Goal: Information Seeking & Learning: Learn about a topic

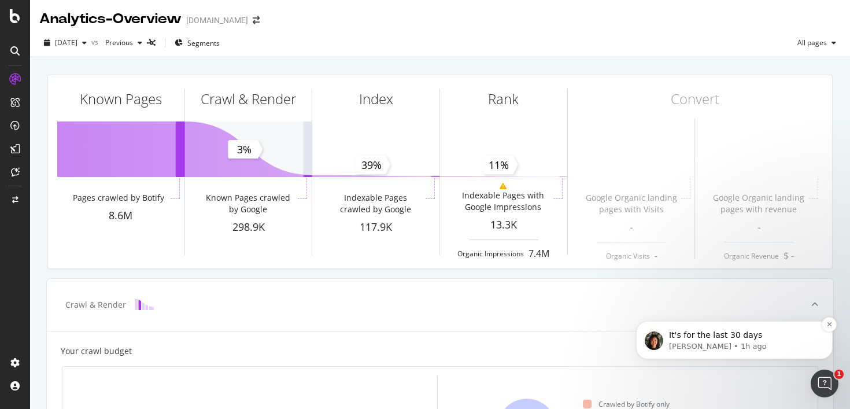
click at [749, 338] on span "It's for the last 30 days" at bounding box center [715, 334] width 93 height 9
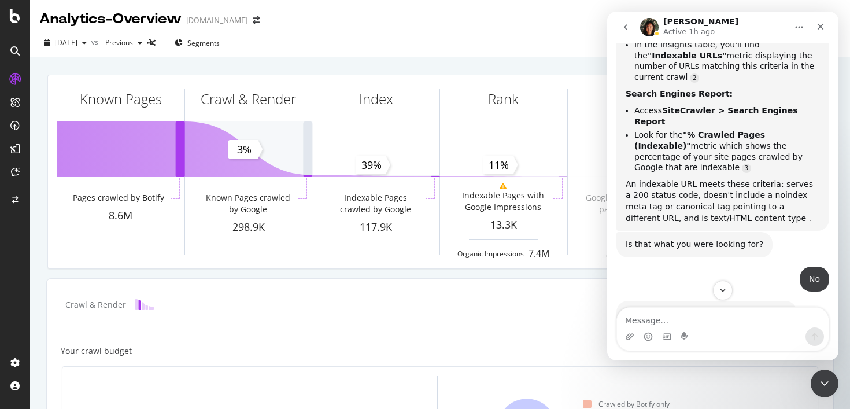
scroll to position [1696, 0]
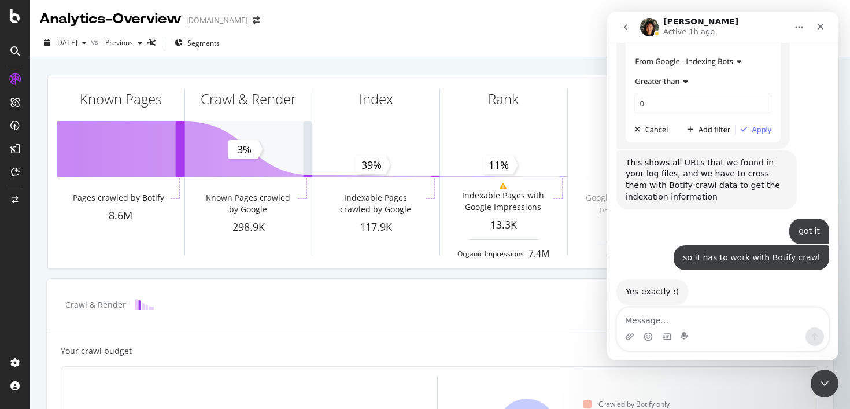
click at [674, 320] on textarea "Message…" at bounding box center [723, 318] width 212 height 20
type textarea "can we not do it for all time?"
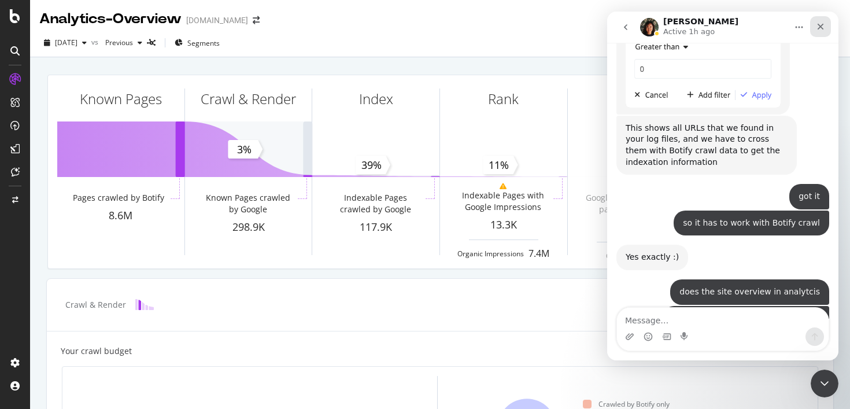
click at [819, 26] on icon "Close" at bounding box center [820, 26] width 9 height 9
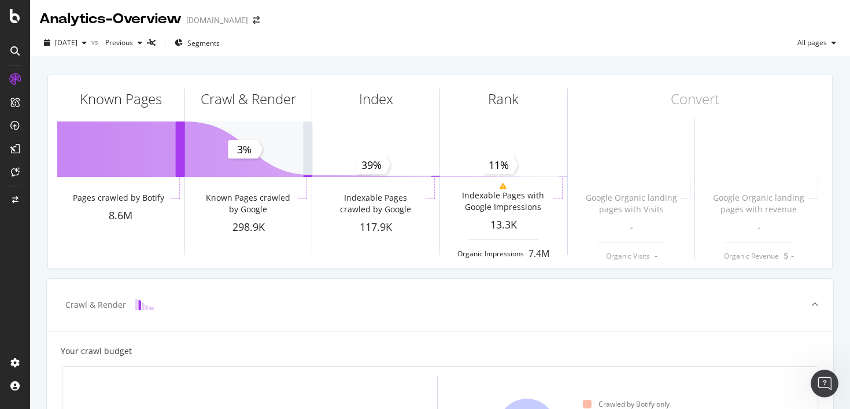
click at [304, 28] on div "Analytics - Overview TW.Coupang.com" at bounding box center [440, 14] width 820 height 29
click at [304, 35] on div "2025 Sep. 13th vs Previous Segments All pages" at bounding box center [440, 45] width 820 height 23
click at [331, 27] on div "Analytics - Overview TW.Coupang.com" at bounding box center [440, 14] width 820 height 29
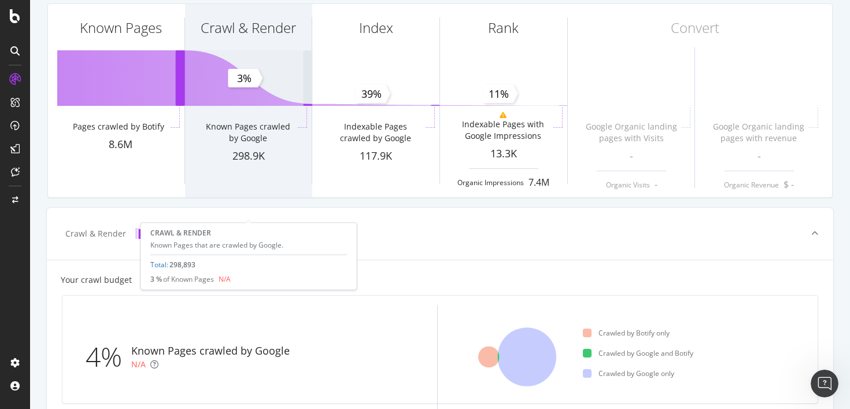
scroll to position [0, 0]
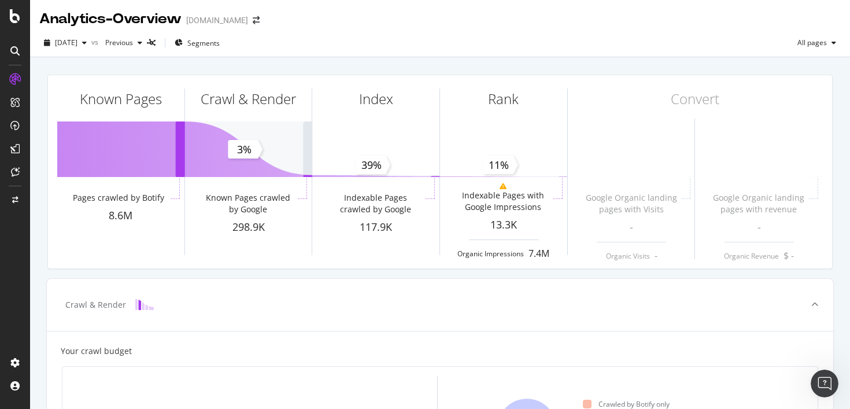
click at [343, 26] on div "Analytics - Overview TW.Coupang.com" at bounding box center [440, 14] width 820 height 29
click at [220, 45] on span "Segments" at bounding box center [203, 43] width 32 height 10
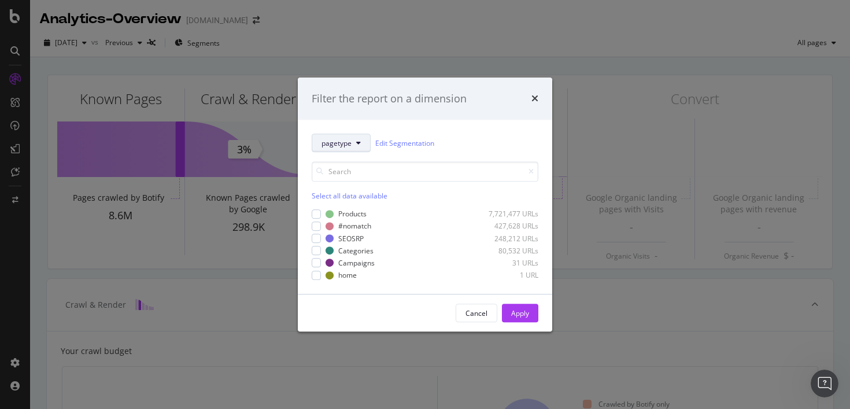
click at [356, 142] on icon "modal" at bounding box center [358, 142] width 5 height 7
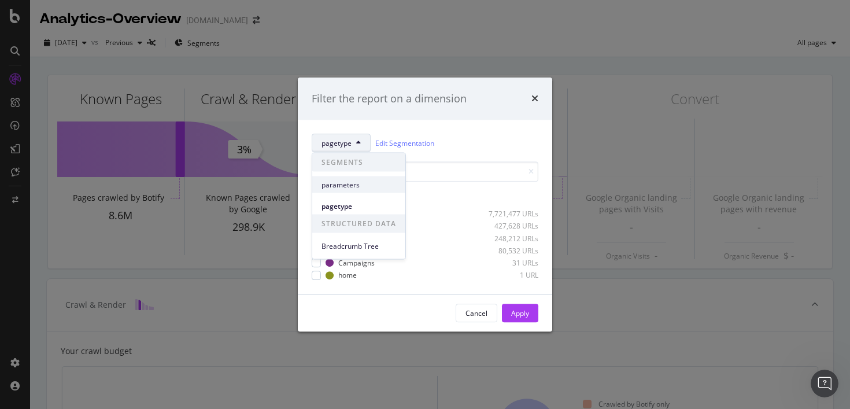
click at [350, 184] on span "parameters" at bounding box center [359, 184] width 75 height 10
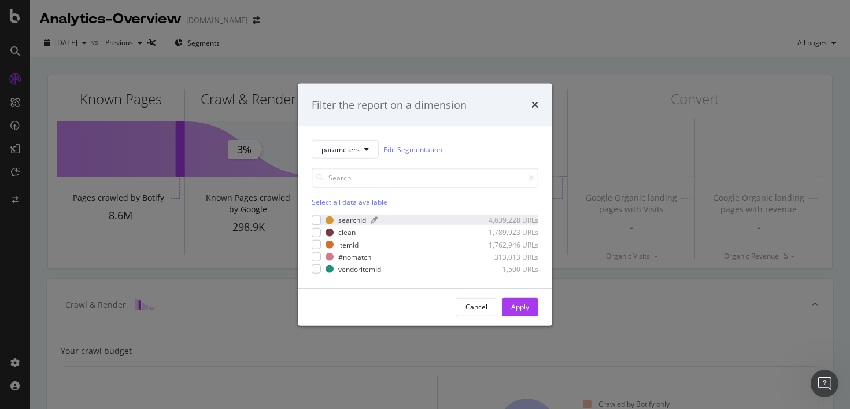
click at [353, 219] on div "searchId" at bounding box center [352, 220] width 28 height 10
click at [512, 303] on div "Apply" at bounding box center [520, 307] width 18 height 10
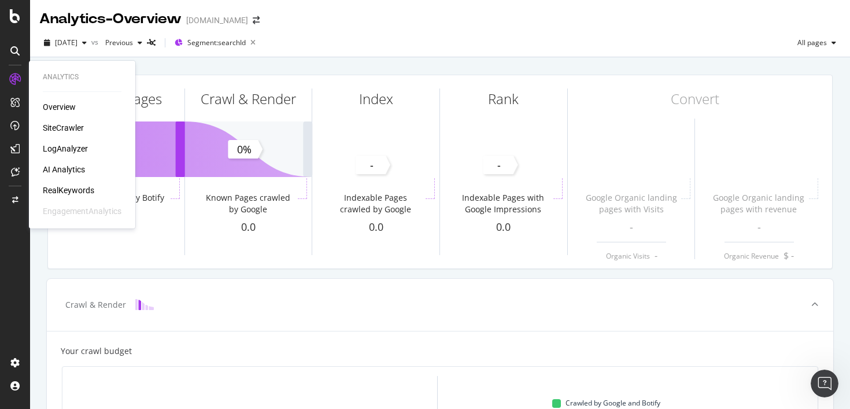
click at [75, 150] on div "LogAnalyzer" at bounding box center [65, 149] width 45 height 12
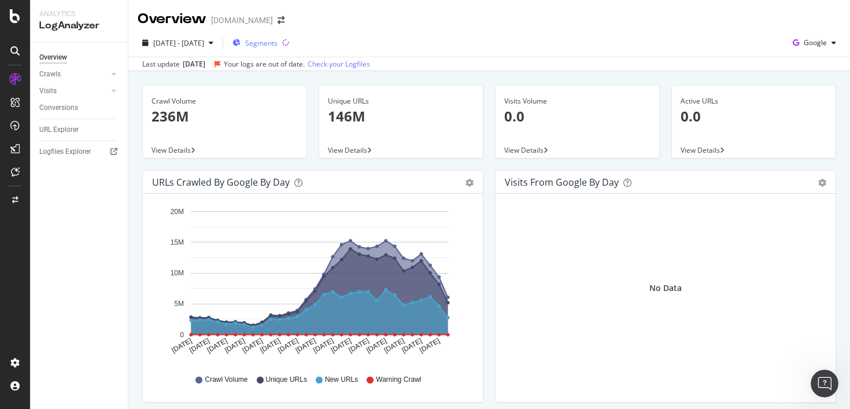
click at [278, 47] on span "Segments" at bounding box center [261, 43] width 32 height 10
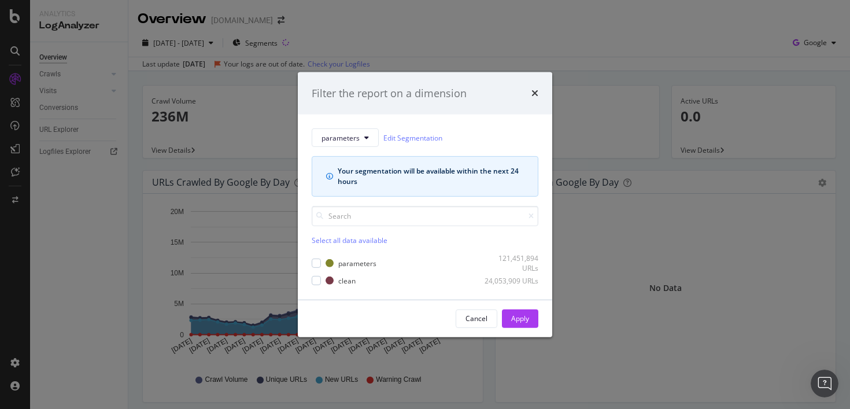
click at [407, 48] on div "Filter the report on a dimension parameters Edit Segmentation Your segmentation…" at bounding box center [425, 204] width 850 height 409
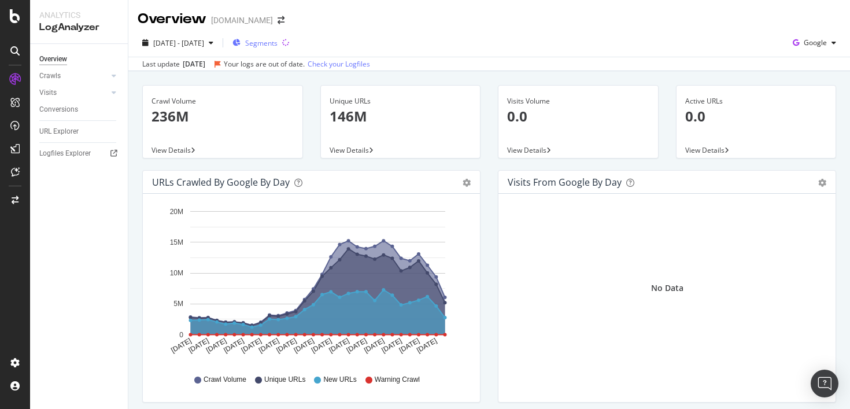
click at [276, 49] on div "Segments" at bounding box center [255, 42] width 45 height 17
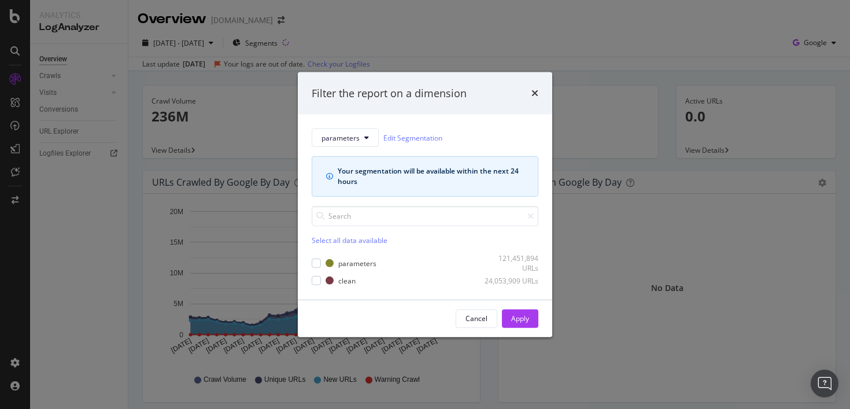
click at [527, 88] on div "Filter the report on a dimension" at bounding box center [425, 93] width 227 height 15
click at [530, 88] on div "Filter the report on a dimension" at bounding box center [425, 93] width 227 height 15
click at [541, 91] on div "Filter the report on a dimension" at bounding box center [425, 93] width 255 height 43
click at [536, 94] on icon "times" at bounding box center [535, 93] width 7 height 9
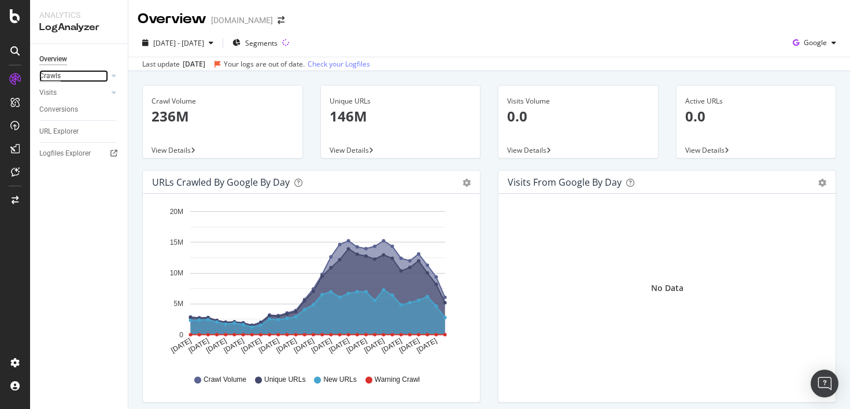
click at [57, 81] on div "Crawls" at bounding box center [49, 76] width 21 height 12
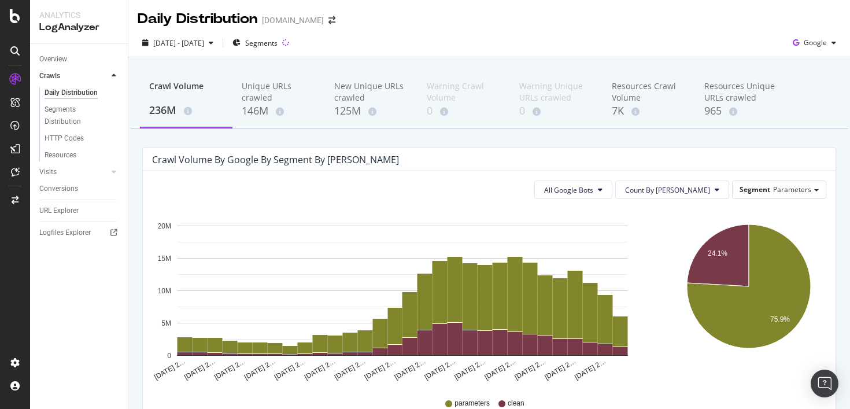
click at [112, 76] on icon at bounding box center [114, 75] width 5 height 7
click at [270, 113] on div "146M" at bounding box center [279, 111] width 74 height 15
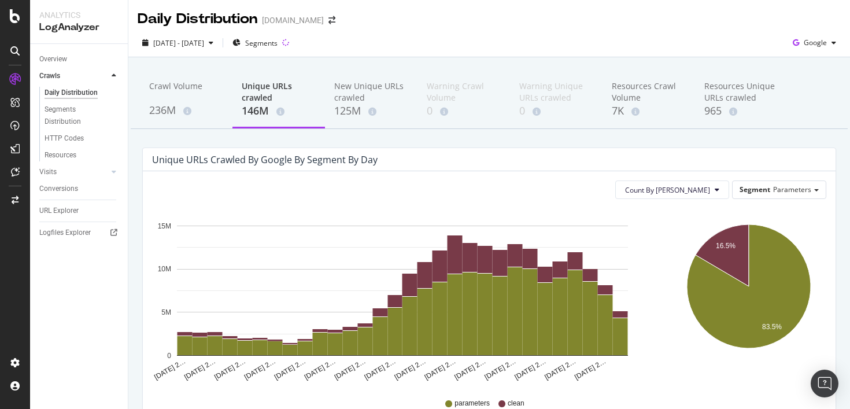
click at [112, 77] on icon at bounding box center [114, 75] width 5 height 7
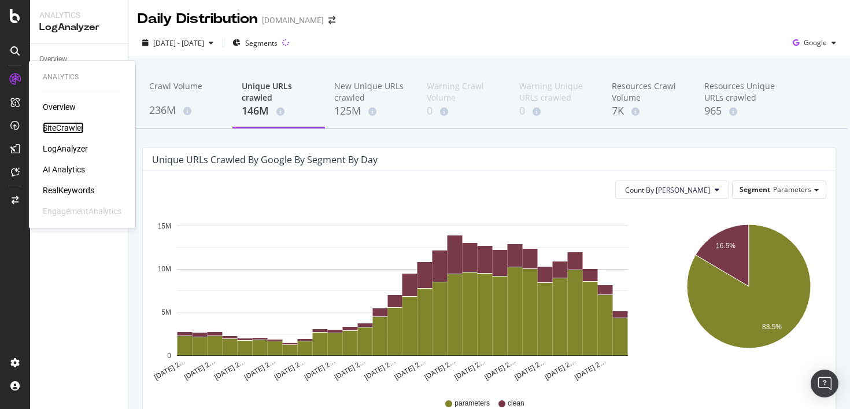
click at [75, 126] on div "SiteCrawler" at bounding box center [63, 128] width 41 height 12
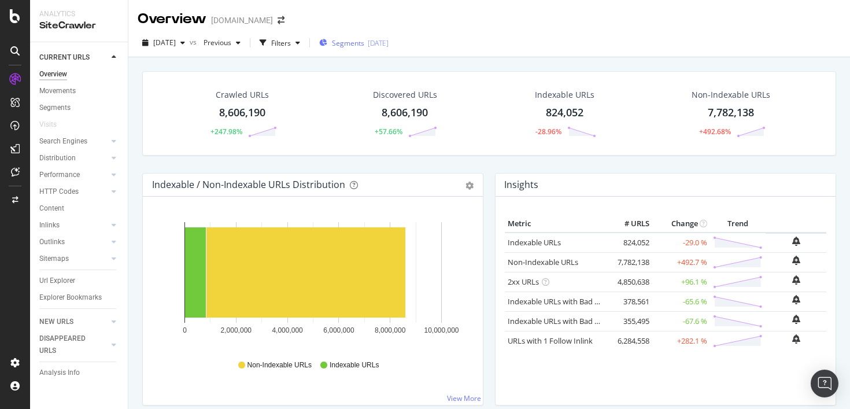
click at [364, 47] on span "Segments" at bounding box center [348, 43] width 32 height 10
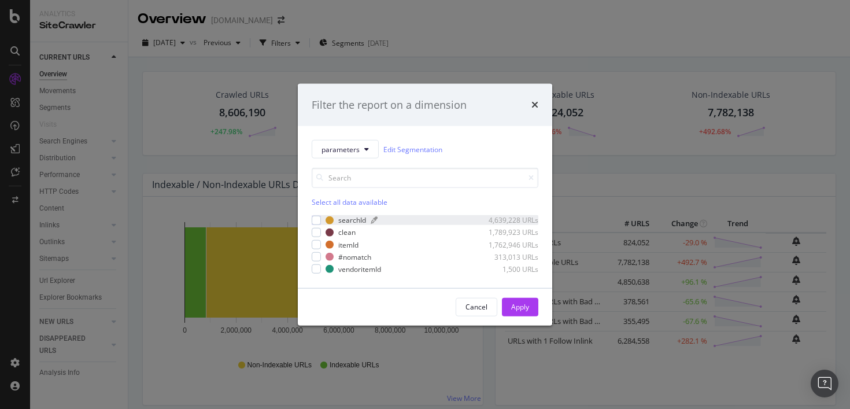
click at [348, 220] on div "searchId" at bounding box center [352, 220] width 28 height 10
click at [510, 310] on button "Apply" at bounding box center [520, 307] width 36 height 19
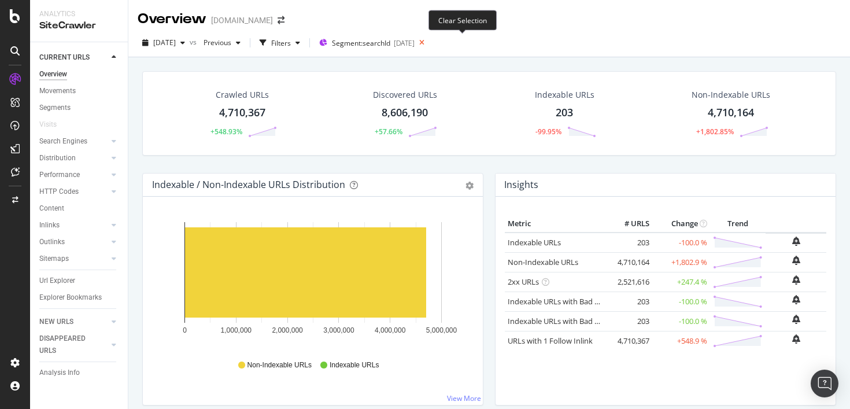
click at [429, 43] on icon at bounding box center [422, 43] width 14 height 16
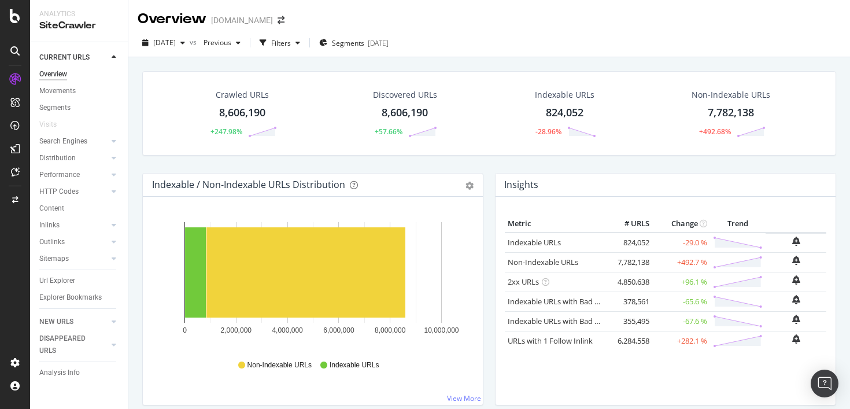
click at [326, 105] on div "Discovered URLs 8,606,190 +57.66%" at bounding box center [405, 113] width 161 height 60
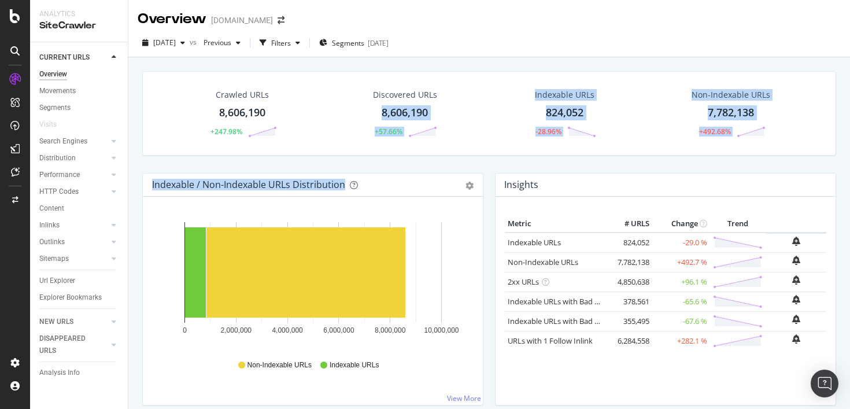
drag, startPoint x: 346, startPoint y: 102, endPoint x: 128, endPoint y: 194, distance: 236.9
click at [128, 194] on div "Crawled URLs 8,606,190 +247.98% Discovered URLs 8,606,190 +57.66% Indexable URL…" at bounding box center [489, 261] width 722 height 409
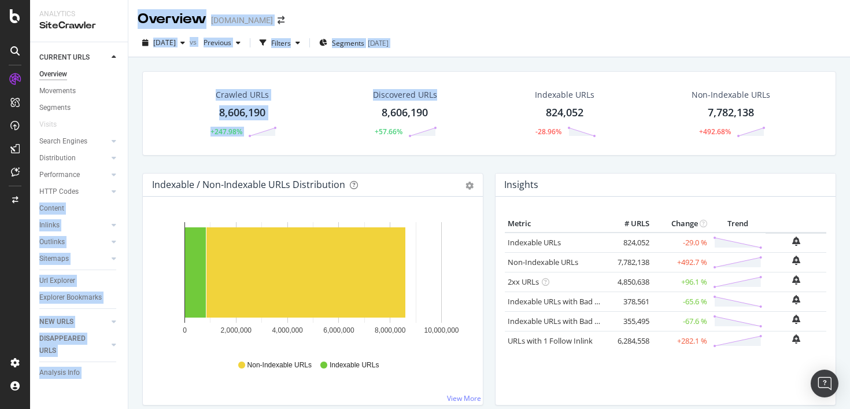
click at [366, 99] on div "Discovered URLs 8,606,190 +57.66%" at bounding box center [405, 113] width 88 height 60
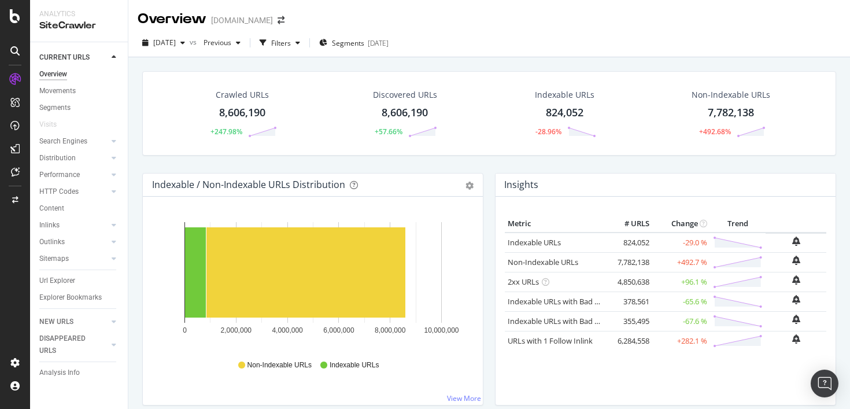
click at [503, 22] on div "Overview [DOMAIN_NAME]" at bounding box center [489, 14] width 722 height 29
click at [326, 116] on div "Discovered URLs 8,606,190 +57.66%" at bounding box center [405, 113] width 161 height 60
click at [330, 106] on div "Discovered URLs 8,606,190 +57.66%" at bounding box center [405, 113] width 161 height 60
click at [327, 83] on div "Discovered URLs 8,606,190 +57.66%" at bounding box center [405, 113] width 161 height 60
click at [340, 107] on div "Discovered URLs 8,606,190 +57.66%" at bounding box center [405, 113] width 161 height 60
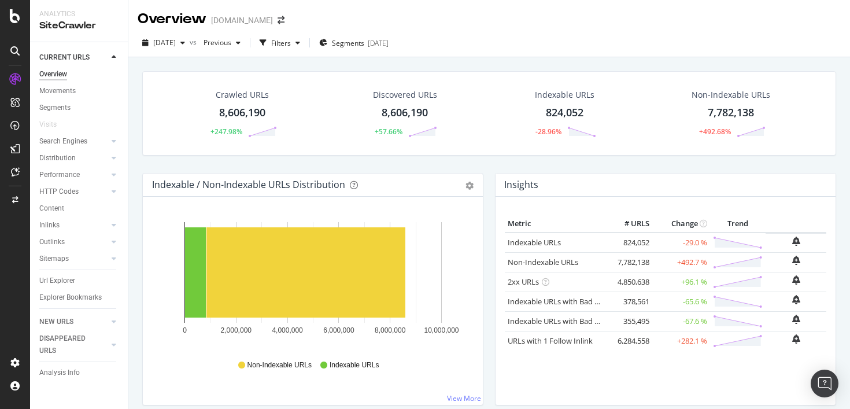
click at [341, 161] on div "Crawled URLs 8,606,190 +247.98% Discovered URLs 8,606,190 +57.66% Indexable URL…" at bounding box center [490, 122] width 706 height 102
click at [115, 58] on icon at bounding box center [114, 57] width 5 height 7
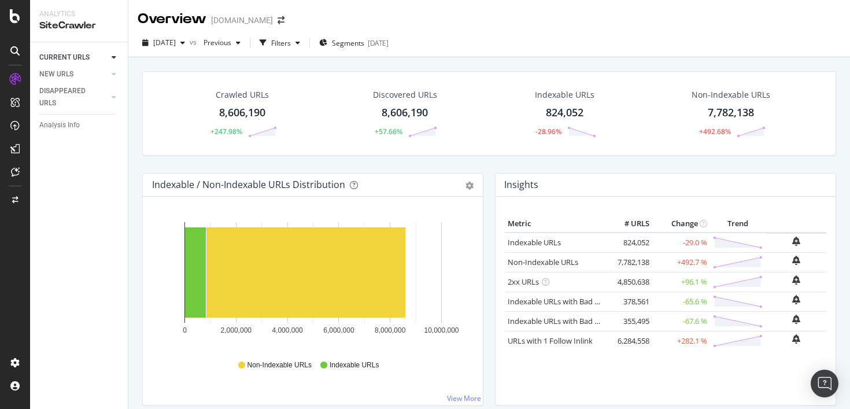
click at [349, 115] on div "Discovered URLs 8,606,190 +57.66%" at bounding box center [405, 113] width 161 height 60
click at [316, 97] on div "Crawled URLs 8,606,190 +247.98%" at bounding box center [242, 113] width 165 height 60
click at [348, 101] on div "Discovered URLs 8,606,190 +57.66%" at bounding box center [405, 113] width 161 height 60
click at [364, 44] on span "Segments" at bounding box center [348, 43] width 32 height 10
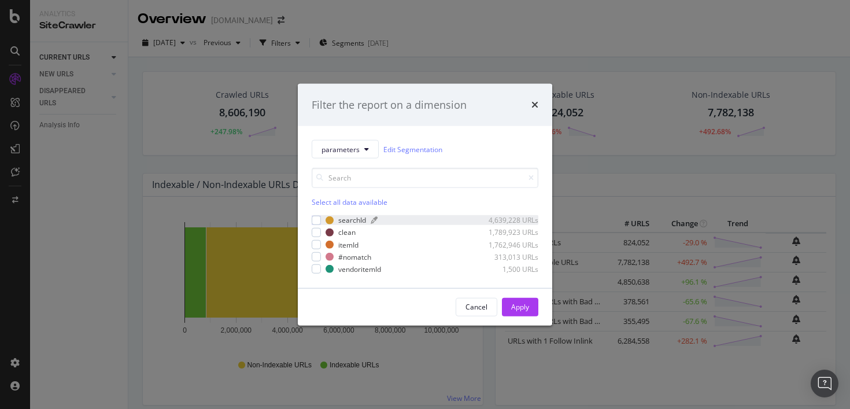
click at [357, 221] on div "searchId" at bounding box center [352, 220] width 28 height 10
click at [511, 302] on div "Apply" at bounding box center [520, 307] width 18 height 10
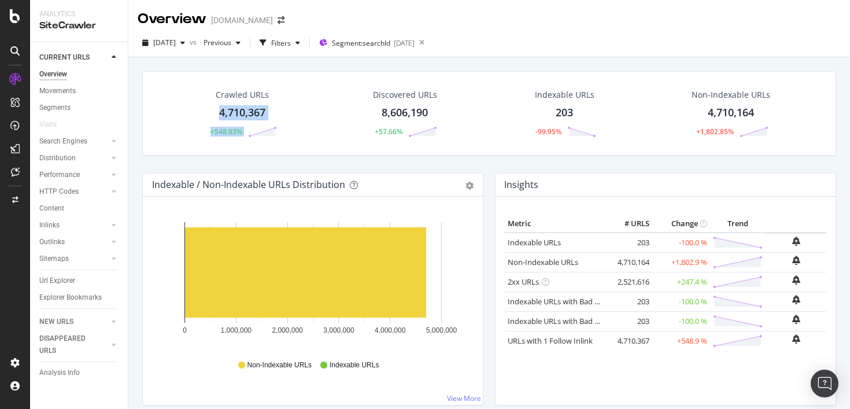
drag, startPoint x: 208, startPoint y: 111, endPoint x: 305, endPoint y: 156, distance: 106.9
click at [305, 156] on div "Crawled URLs 4,710,367 +548.93% Discovered URLs 8,606,190 +57.66% Indexable URL…" at bounding box center [490, 122] width 706 height 102
click at [307, 126] on div "Crawled URLs 4,710,367 +548.93%" at bounding box center [242, 113] width 165 height 60
click at [488, 233] on div "Indexable / Non-Indexable URLs Distribution Bar Bar (by Percentage) Table Expor…" at bounding box center [313, 295] width 353 height 244
click at [470, 89] on div "Discovered URLs 8,606,190 +57.66%" at bounding box center [405, 113] width 161 height 60
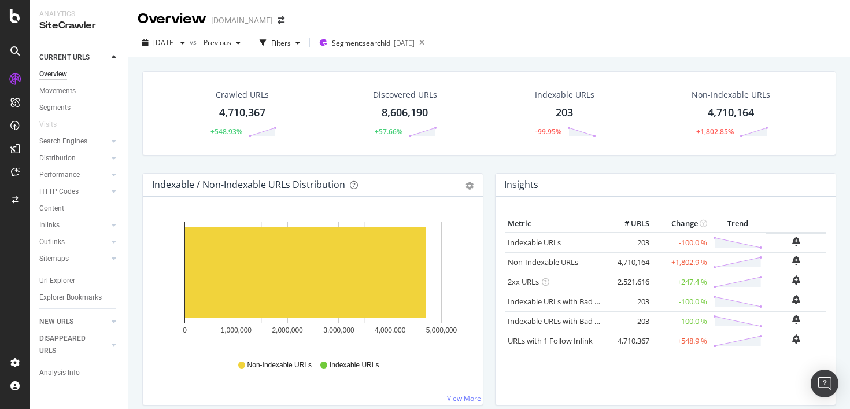
click at [305, 119] on div "Crawled URLs 4,710,367 +548.93%" at bounding box center [242, 113] width 165 height 60
click at [326, 16] on div "Overview [DOMAIN_NAME]" at bounding box center [489, 14] width 722 height 29
click at [307, 95] on div "Crawled URLs 4,710,367 +548.93%" at bounding box center [242, 113] width 165 height 60
click at [333, 115] on div "Discovered URLs 8,606,190 +57.66%" at bounding box center [405, 113] width 161 height 60
click at [190, 97] on div "Crawled URLs 4,710,367 +548.93%" at bounding box center [242, 113] width 165 height 60
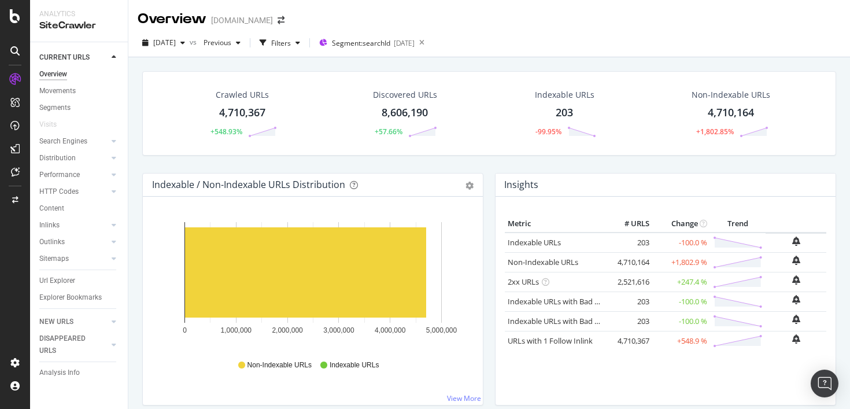
click at [181, 96] on div "Crawled URLs 4,710,367 +548.93%" at bounding box center [242, 113] width 165 height 60
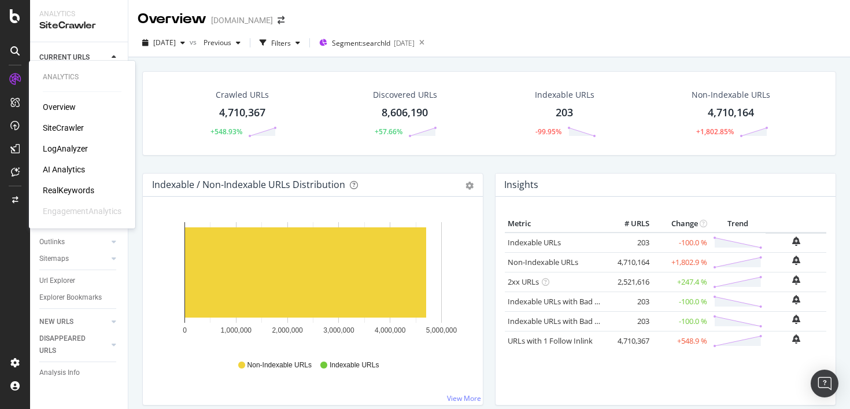
click at [68, 145] on div "LogAnalyzer" at bounding box center [65, 149] width 45 height 12
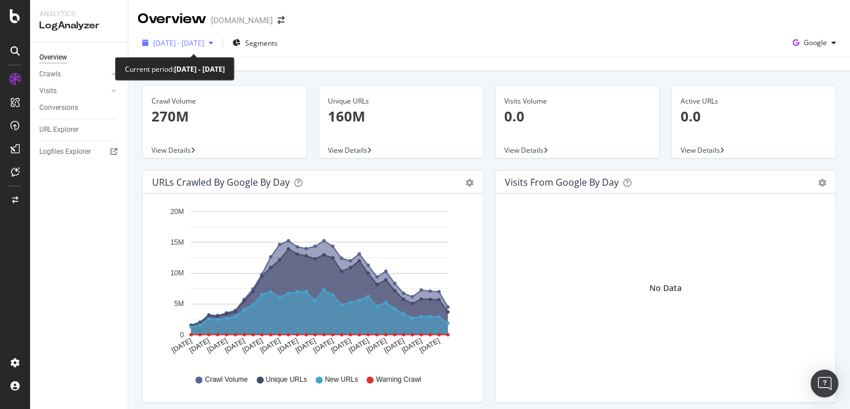
click at [218, 43] on div "button" at bounding box center [211, 42] width 14 height 7
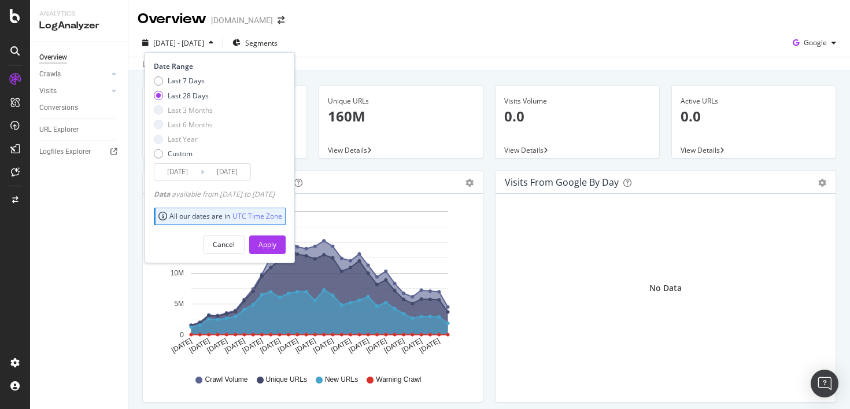
click at [237, 172] on input "[DATE]" at bounding box center [227, 172] width 46 height 16
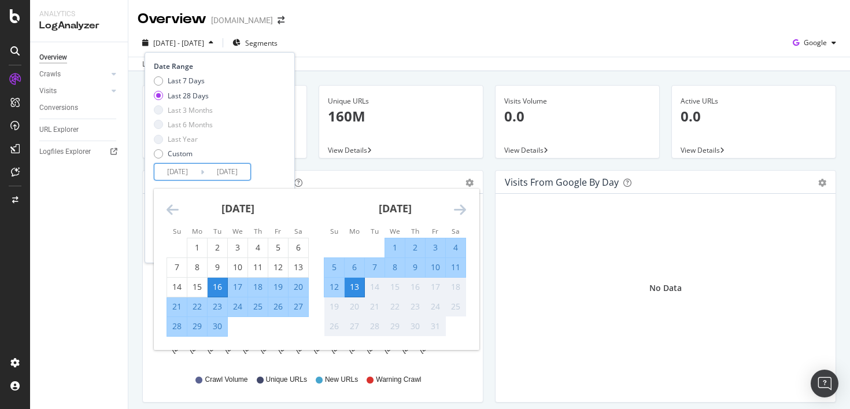
click at [170, 208] on icon "Move backward to switch to the previous month." at bounding box center [173, 209] width 12 height 14
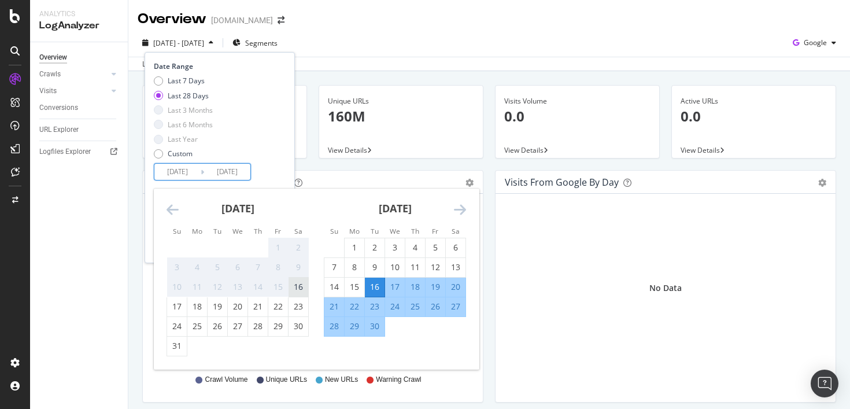
click at [305, 293] on div "16" at bounding box center [299, 287] width 20 height 12
type input "[DATE]"
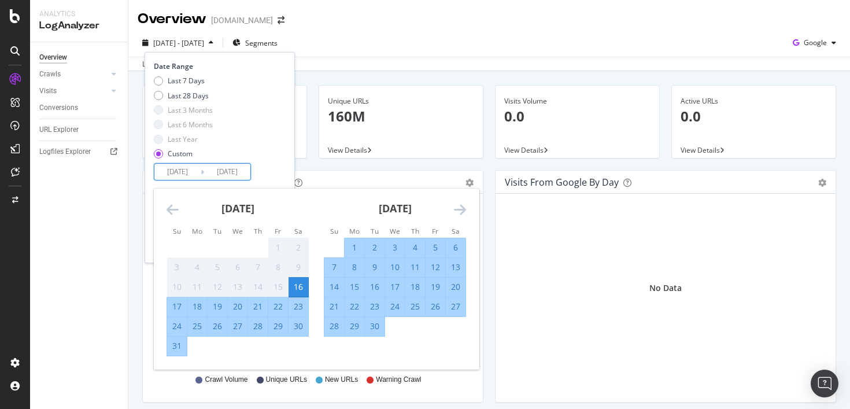
click at [278, 160] on div "Last 7 Days Last 28 Days Last 3 Months Last 6 Months Last Year Custom" at bounding box center [218, 119] width 129 height 87
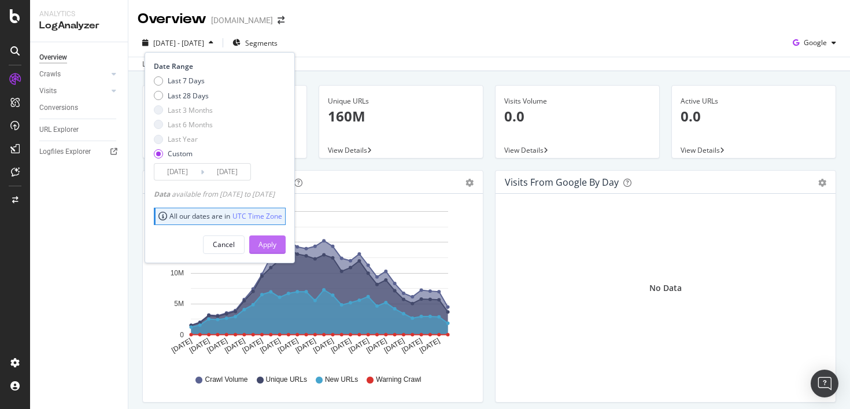
click at [277, 241] on div "Apply" at bounding box center [268, 245] width 18 height 10
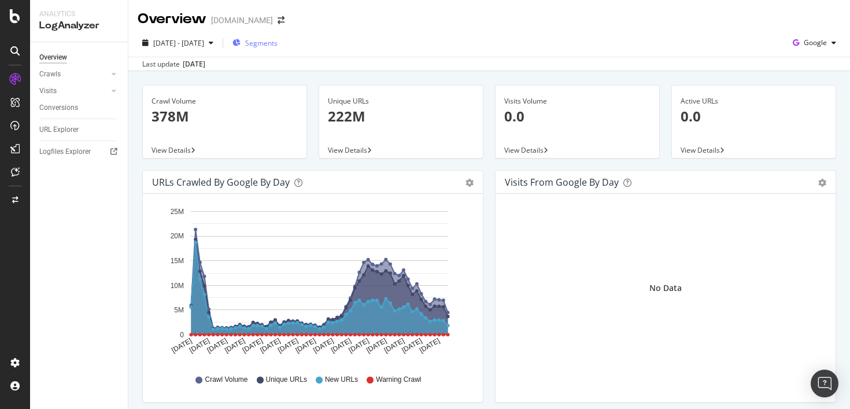
click at [278, 46] on span "Segments" at bounding box center [261, 43] width 32 height 10
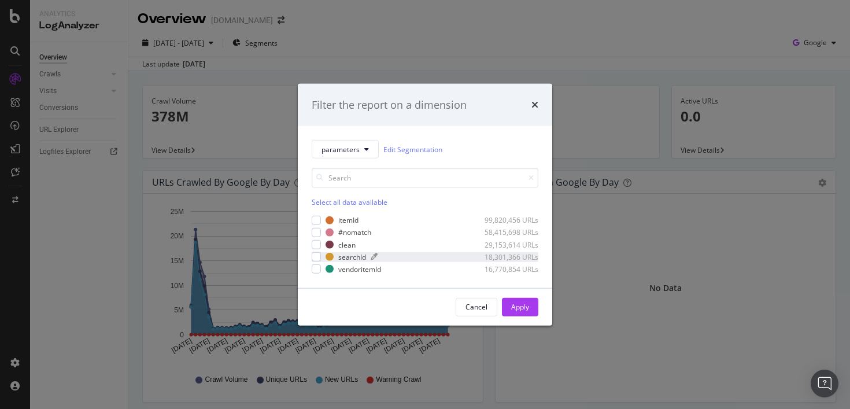
click at [362, 256] on div "searchId" at bounding box center [352, 257] width 28 height 10
click at [526, 310] on div "Apply" at bounding box center [520, 307] width 18 height 10
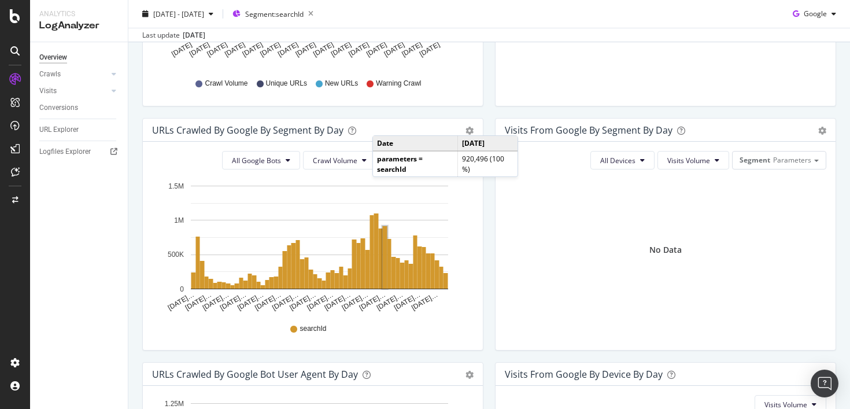
scroll to position [220, 0]
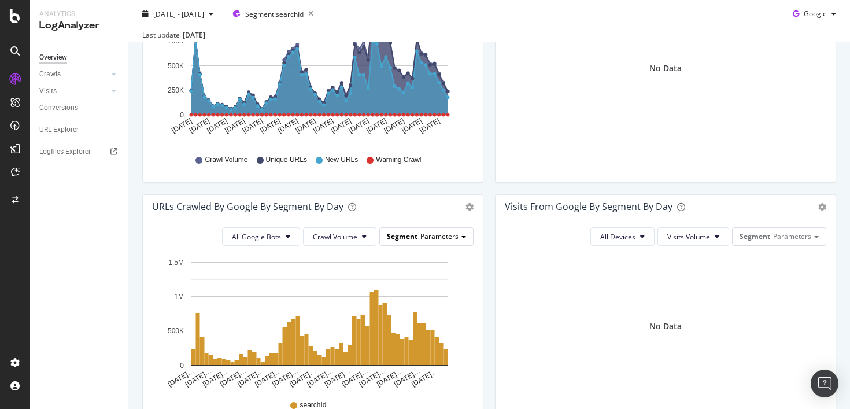
click at [443, 243] on div "Segment Parameters" at bounding box center [426, 236] width 93 height 17
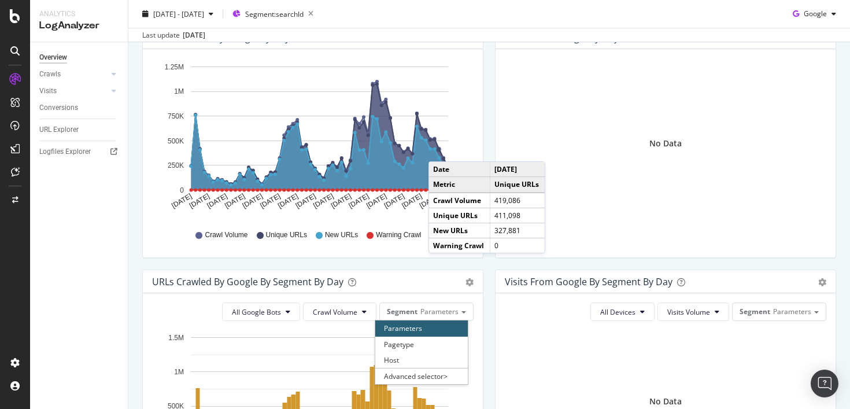
scroll to position [138, 0]
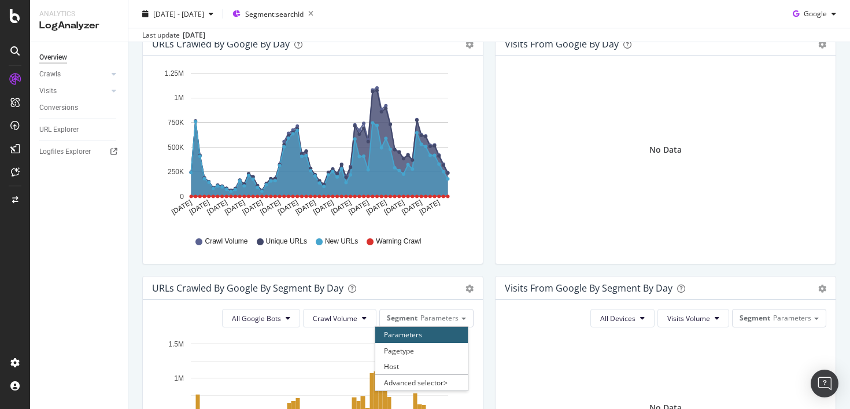
click at [386, 159] on icon "A chart." at bounding box center [319, 158] width 257 height 75
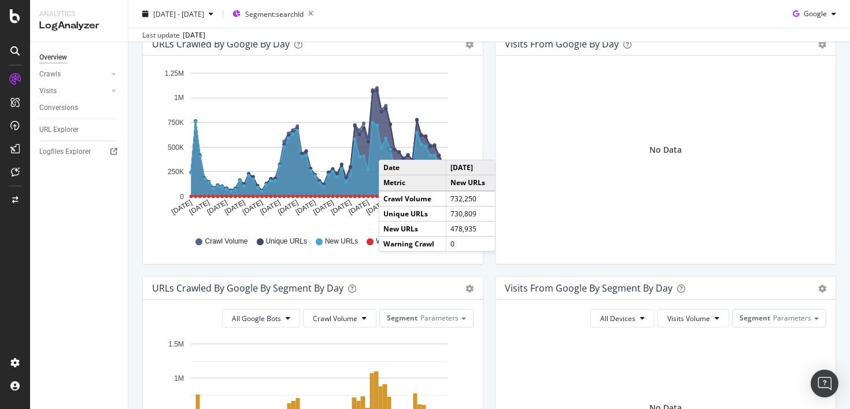
click at [390, 148] on circle "A chart." at bounding box center [390, 149] width 3 height 3
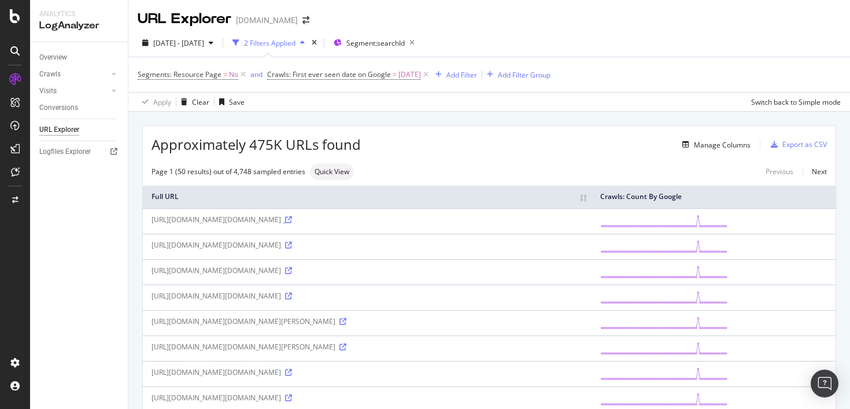
click at [292, 223] on icon at bounding box center [288, 219] width 7 height 7
click at [292, 249] on icon at bounding box center [288, 245] width 7 height 7
drag, startPoint x: 151, startPoint y: 216, endPoint x: 465, endPoint y: 249, distance: 315.8
click at [465, 224] on div "[URL][DOMAIN_NAME][DOMAIN_NAME]" at bounding box center [368, 220] width 432 height 10
copy div "[URL][DOMAIN_NAME][DOMAIN_NAME]"
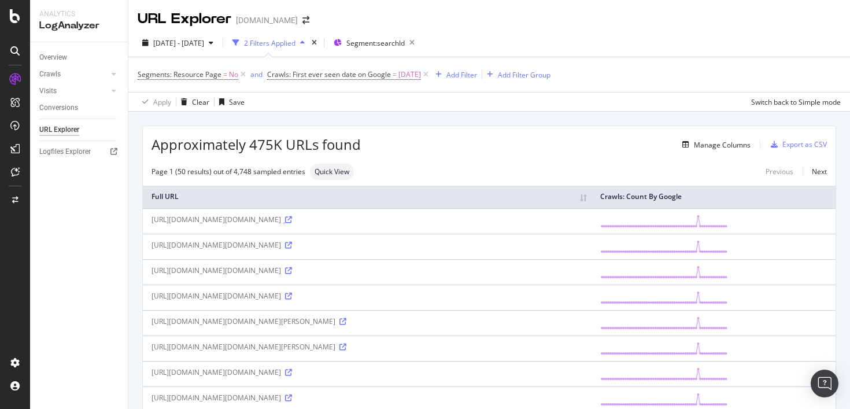
click at [292, 223] on icon at bounding box center [288, 219] width 7 height 7
click at [422, 164] on div "Page 1 (50 results) out of 4,748 sampled entries Quick View Previous Next" at bounding box center [489, 172] width 693 height 16
click at [339, 174] on span "Quick View" at bounding box center [332, 171] width 35 height 7
drag, startPoint x: 263, startPoint y: 222, endPoint x: 312, endPoint y: 219, distance: 48.7
click at [312, 219] on div "[URL][DOMAIN_NAME][DOMAIN_NAME]" at bounding box center [368, 220] width 432 height 10
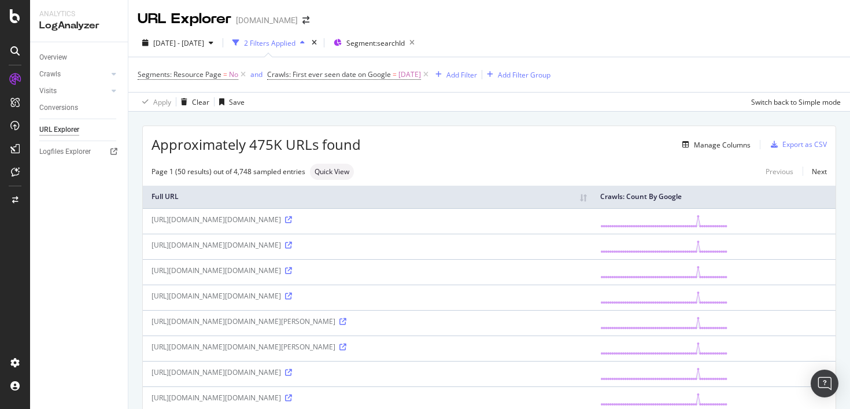
copy div "i/web-adapter/"
click at [477, 75] on div "Add Filter" at bounding box center [462, 75] width 31 height 10
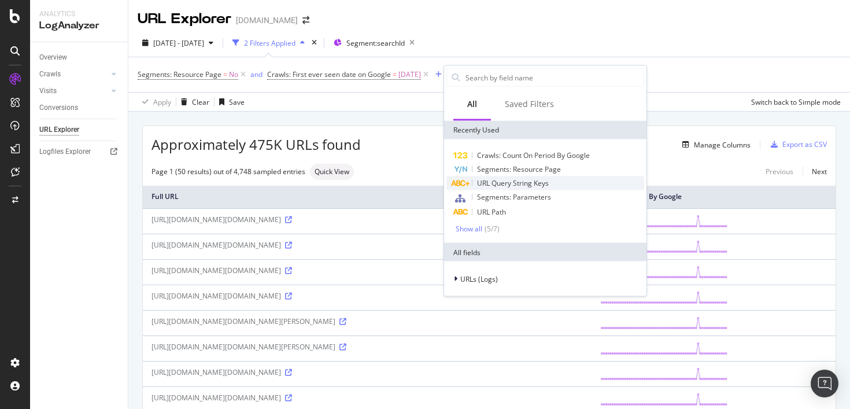
click at [543, 183] on span "URL Query String Keys" at bounding box center [513, 183] width 72 height 10
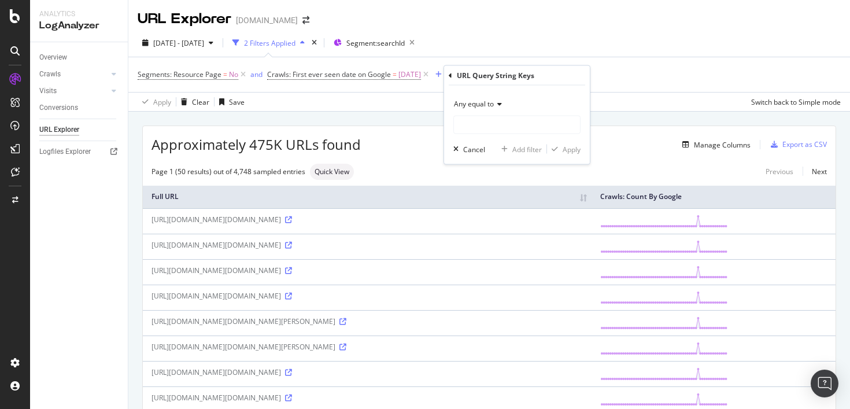
click at [481, 97] on div "Any equal to" at bounding box center [517, 104] width 127 height 19
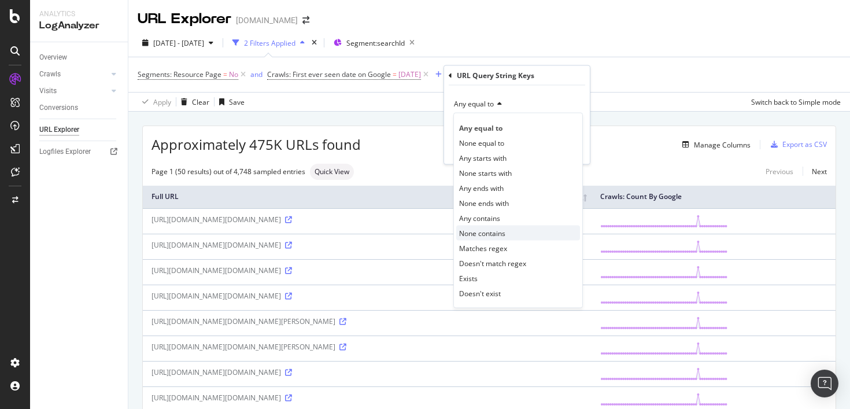
click at [497, 231] on span "None contains" at bounding box center [482, 233] width 46 height 10
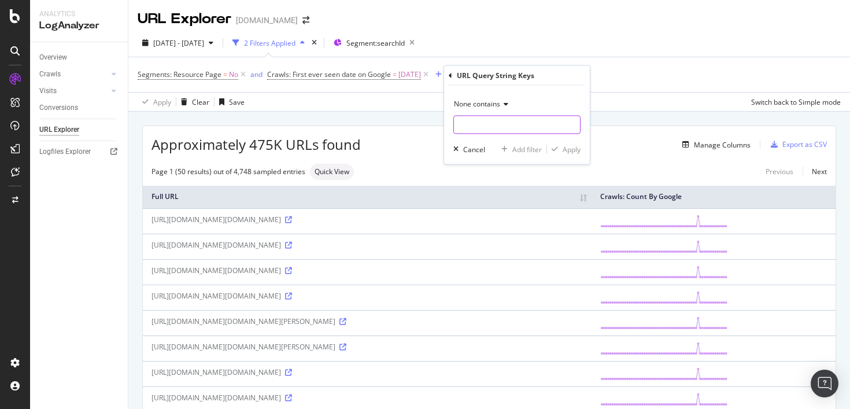
click at [488, 126] on input "text" at bounding box center [517, 125] width 126 height 19
paste input "i/web-adapter/"
type input "i/web-adapter/"
click at [570, 152] on div "Apply" at bounding box center [572, 149] width 18 height 10
click at [606, 74] on icon at bounding box center [601, 75] width 10 height 12
